Goal: Register for event/course

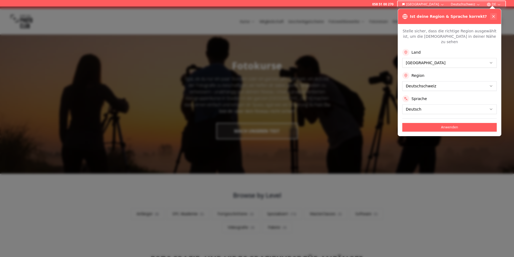
click at [493, 16] on icon at bounding box center [493, 16] width 4 height 4
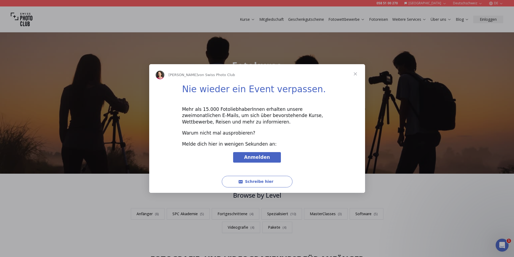
click at [355, 70] on span "Schließen" at bounding box center [355, 73] width 19 height 19
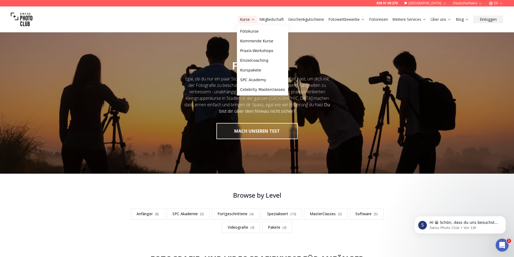
click at [249, 18] on link "Kurse" at bounding box center [247, 19] width 15 height 5
click at [255, 28] on link "Fotokurse" at bounding box center [262, 31] width 49 height 10
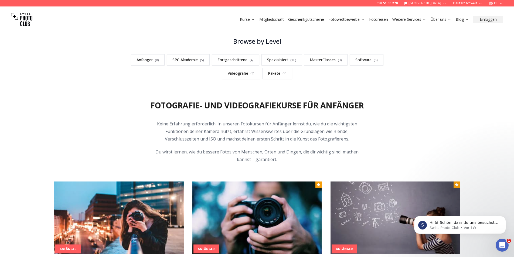
scroll to position [162, 0]
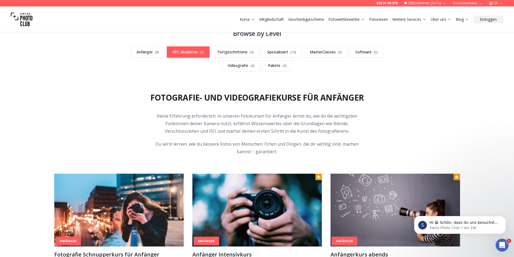
click at [201, 50] on span "( 5 )" at bounding box center [202, 52] width 4 height 5
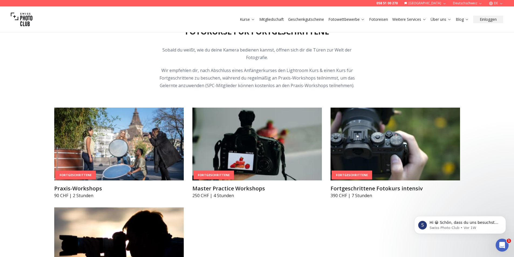
scroll to position [959, 0]
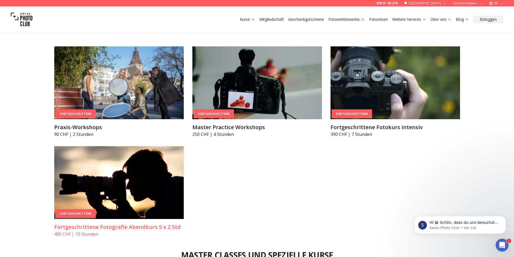
drag, startPoint x: 147, startPoint y: 215, endPoint x: 144, endPoint y: 218, distance: 5.0
click at [147, 215] on img at bounding box center [118, 182] width 129 height 73
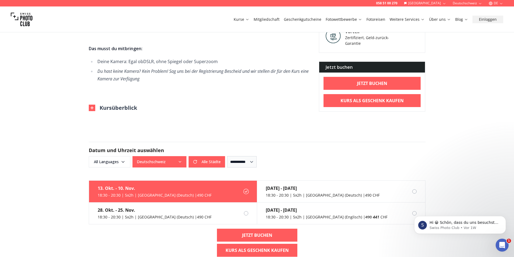
scroll to position [405, 0]
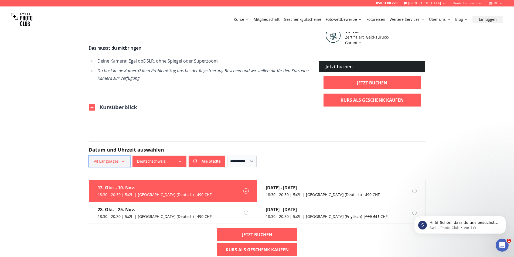
click at [123, 158] on span "All Languages" at bounding box center [110, 161] width 40 height 10
click at [116, 192] on label "German" at bounding box center [108, 191] width 34 height 6
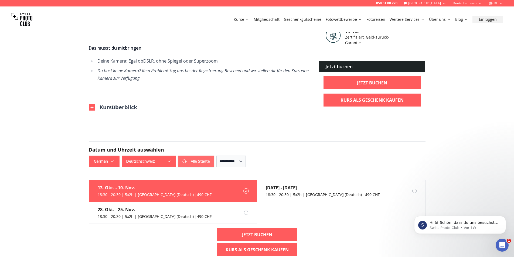
click at [195, 163] on button "Alle Städte" at bounding box center [196, 161] width 36 height 11
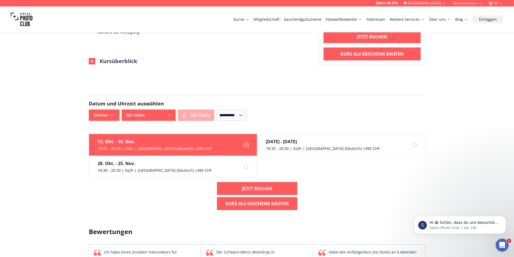
scroll to position [459, 0]
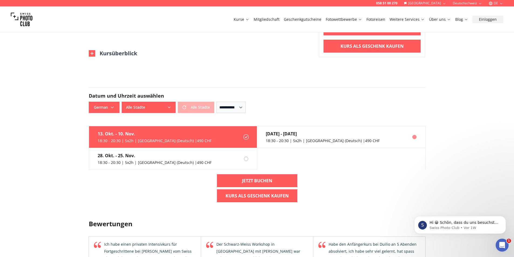
click at [291, 132] on div "[DATE] - [DATE]" at bounding box center [323, 134] width 114 height 6
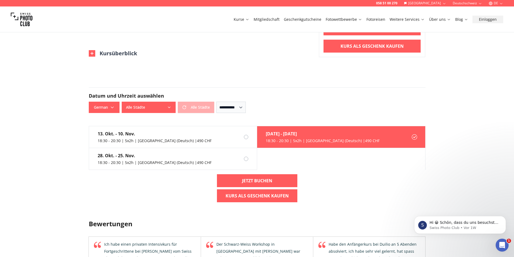
click at [377, 136] on label "[DATE] - [DATE] 18:30 - 20:30 | 5x2h | [GEOGRAPHIC_DATA] (Deutsch) | 490 CHF" at bounding box center [341, 137] width 168 height 22
click at [270, 179] on b "Jetzt buchen" at bounding box center [257, 181] width 30 height 6
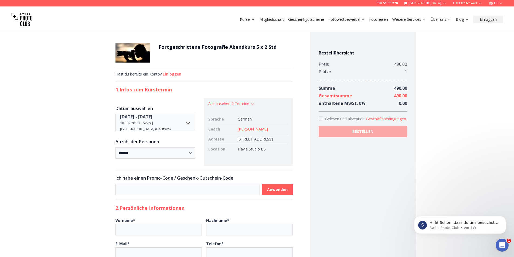
click at [238, 131] on link "[PERSON_NAME]" at bounding box center [253, 129] width 30 height 5
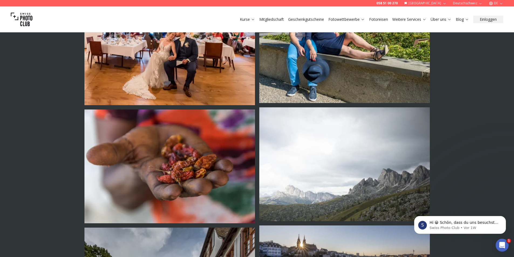
scroll to position [647, 0]
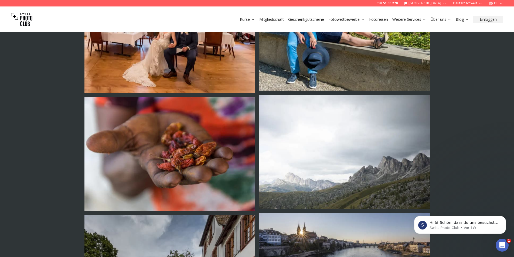
click at [329, 213] on img at bounding box center [344, 241] width 170 height 56
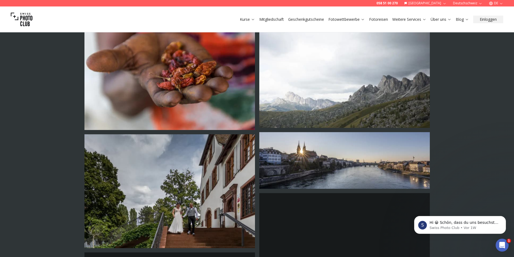
scroll to position [836, 0]
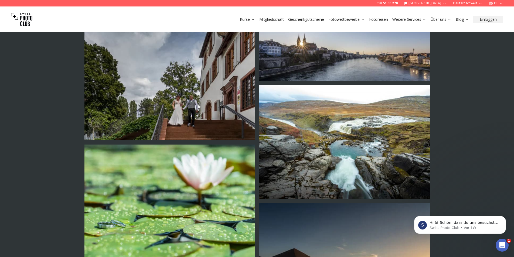
click at [400, 66] on img at bounding box center [344, 52] width 170 height 56
